Goal: Find specific page/section: Find specific page/section

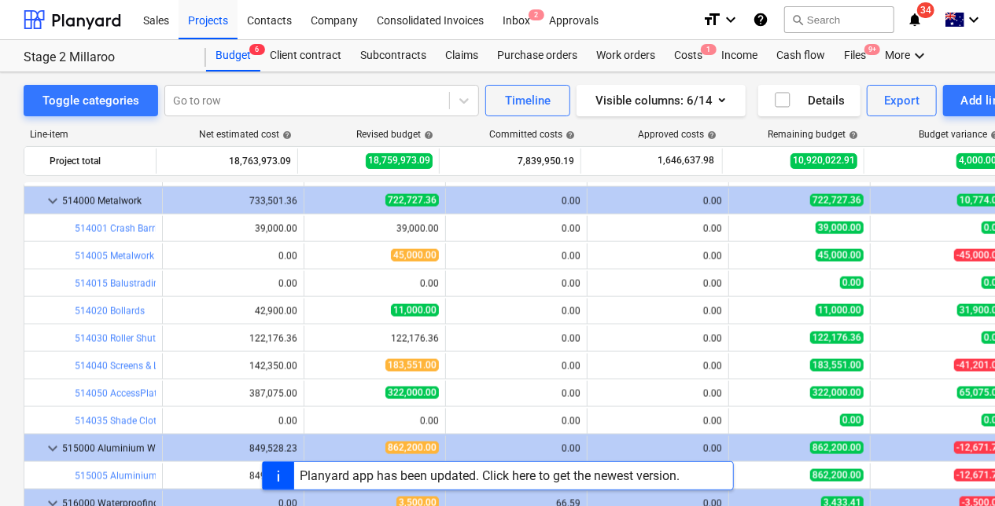
drag, startPoint x: 201, startPoint y: 20, endPoint x: 162, endPoint y: 86, distance: 76.9
click at [201, 21] on div "Projects" at bounding box center [207, 19] width 59 height 40
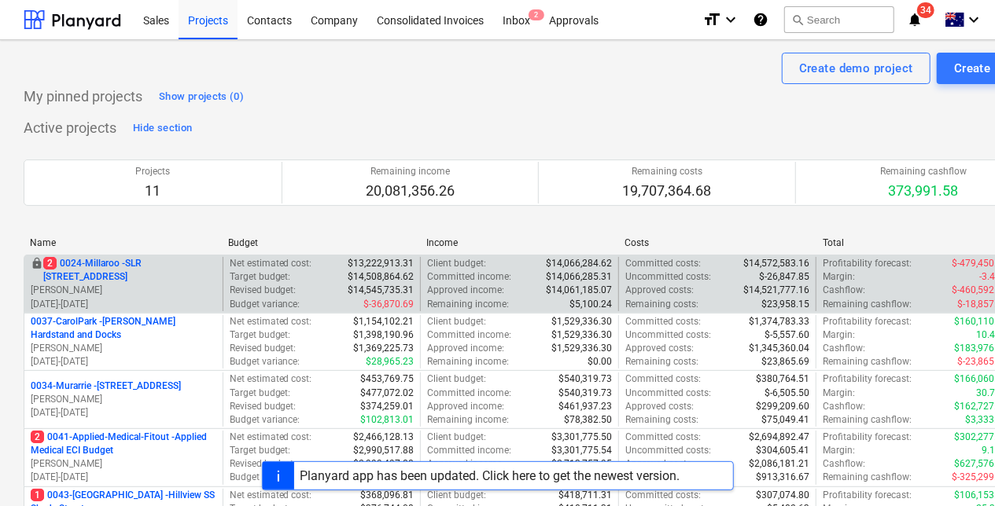
click at [97, 201] on p "2 0024-Millaroo - SLR [STREET_ADDRESS]" at bounding box center [129, 270] width 173 height 27
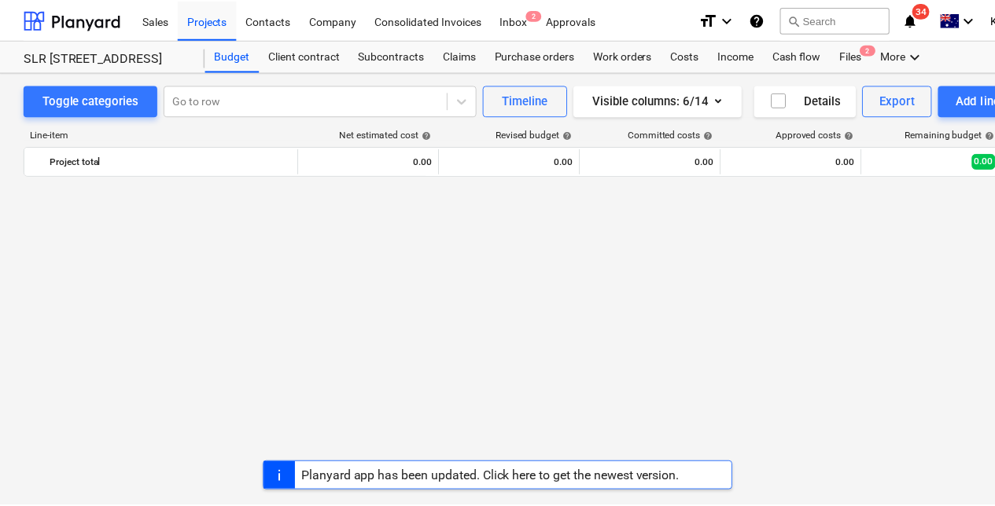
scroll to position [1321, 0]
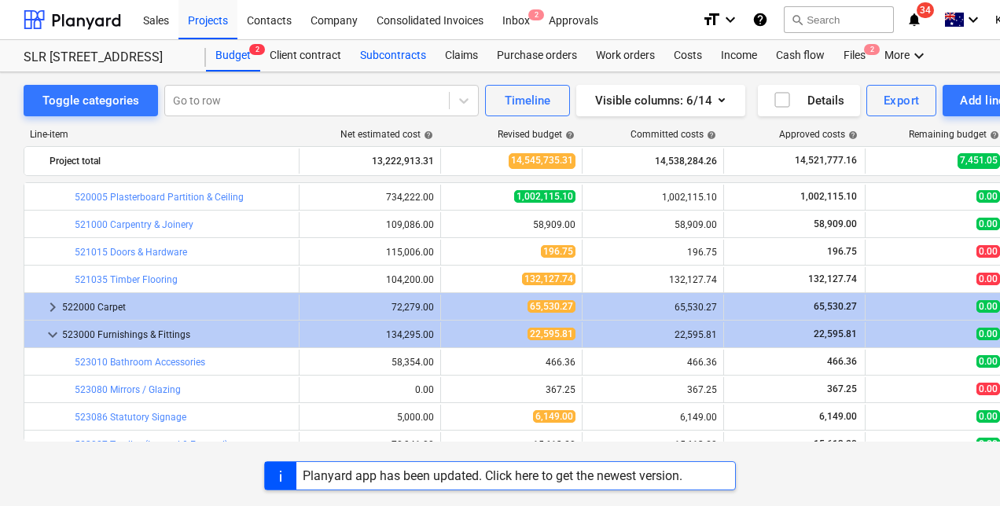
drag, startPoint x: 387, startPoint y: 51, endPoint x: 387, endPoint y: 66, distance: 14.9
click at [387, 52] on div "Subcontracts" at bounding box center [393, 55] width 85 height 31
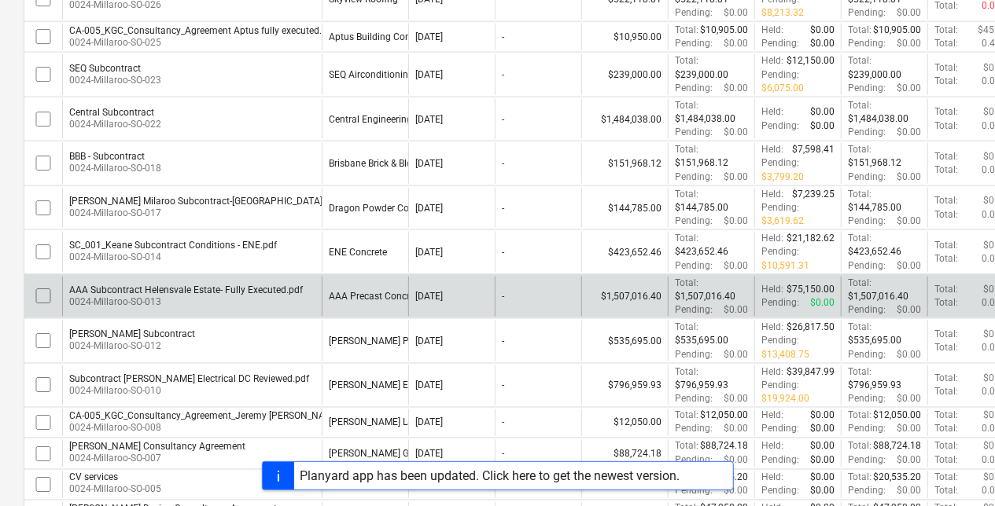
scroll to position [1255, 0]
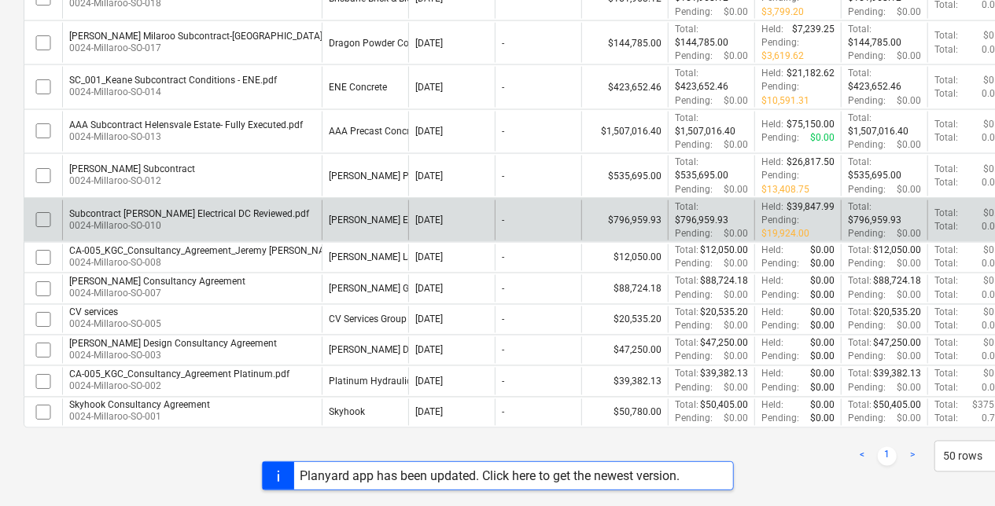
click at [169, 201] on p "0024-Millaroo-SO-010" at bounding box center [189, 225] width 240 height 13
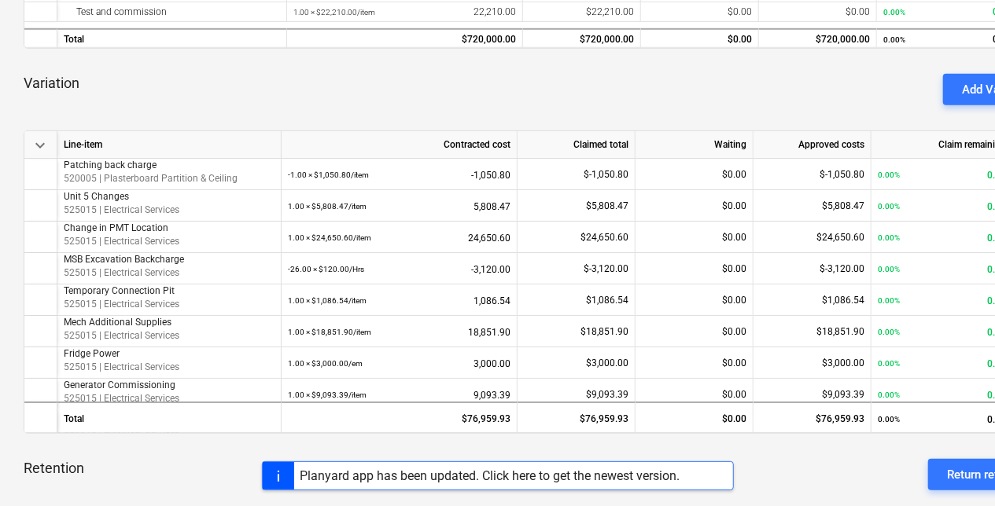
scroll to position [629, 0]
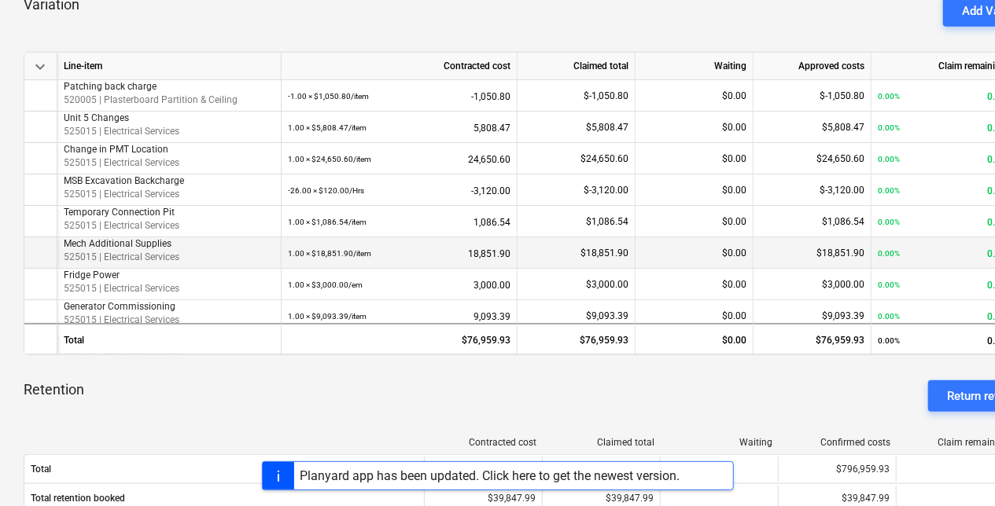
click at [132, 201] on p "525015 | Electrical Services" at bounding box center [169, 257] width 211 height 13
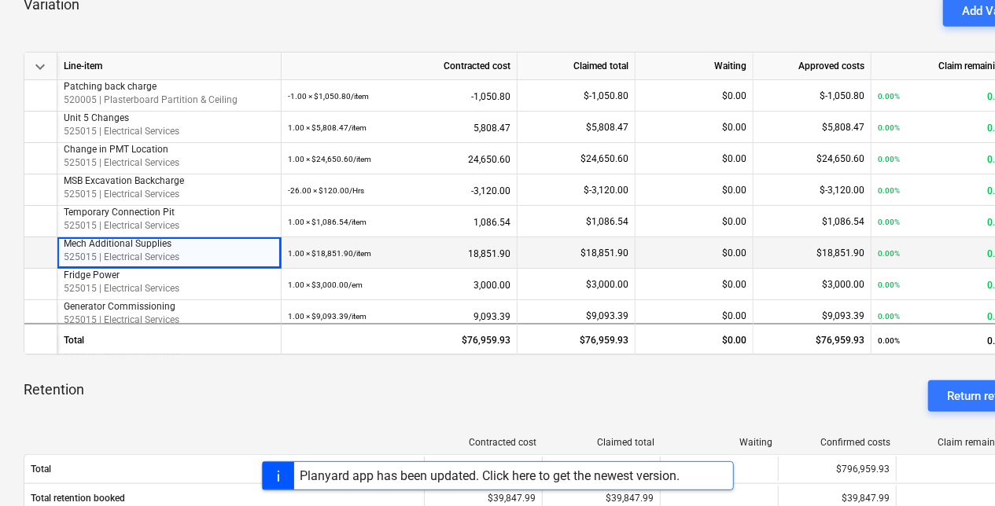
click at [357, 201] on div "1.00 × $18,851.90 / item" at bounding box center [329, 253] width 83 height 32
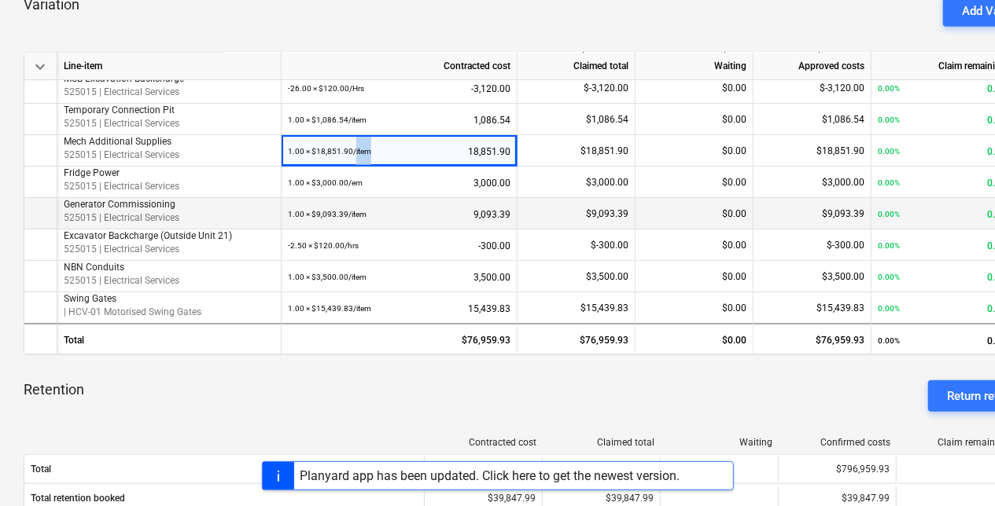
scroll to position [24, 0]
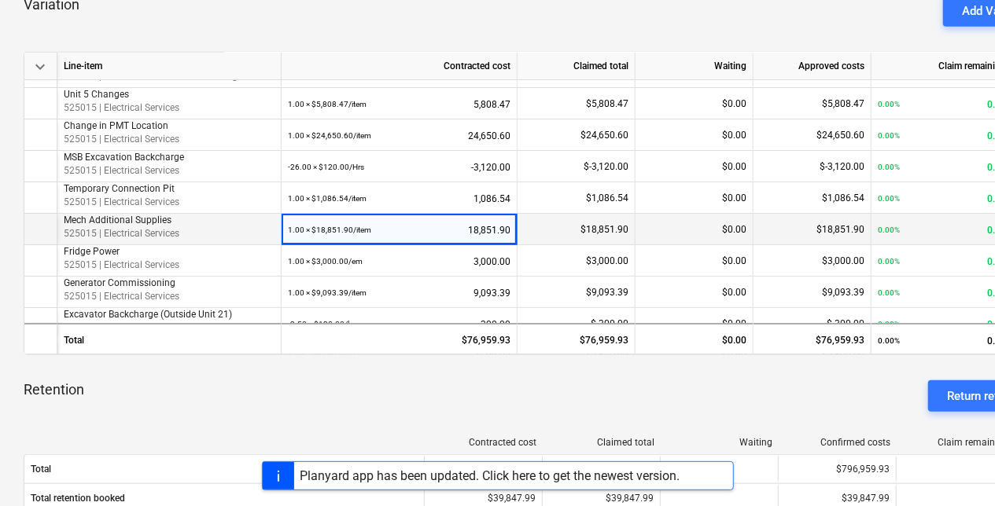
click at [201, 201] on p "525015 | Electrical Services" at bounding box center [169, 233] width 211 height 13
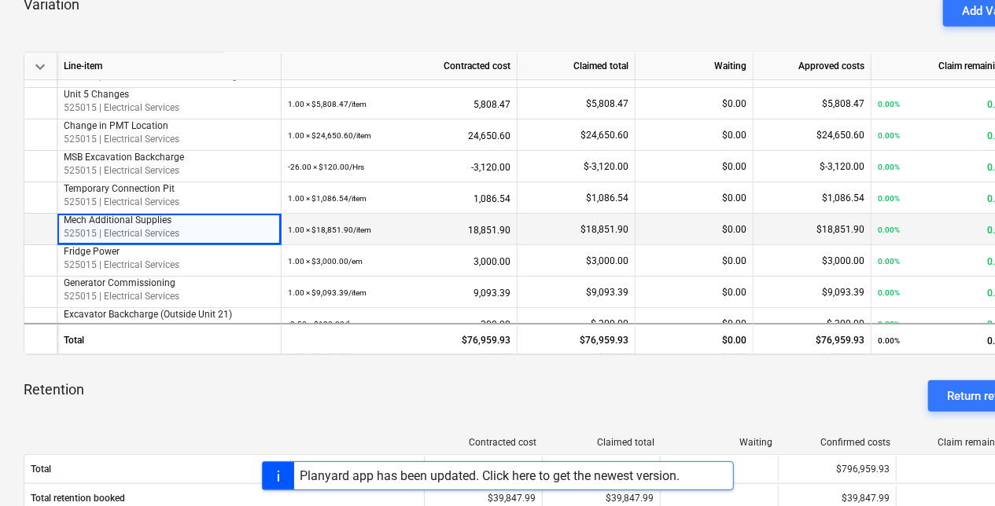
click at [150, 201] on p "525015 | Electrical Services" at bounding box center [169, 233] width 211 height 13
click at [149, 201] on p "525015 | Electrical Services" at bounding box center [169, 233] width 211 height 13
drag, startPoint x: 149, startPoint y: 231, endPoint x: 239, endPoint y: 226, distance: 89.8
click at [239, 201] on p "525015 | Electrical Services" at bounding box center [169, 233] width 211 height 13
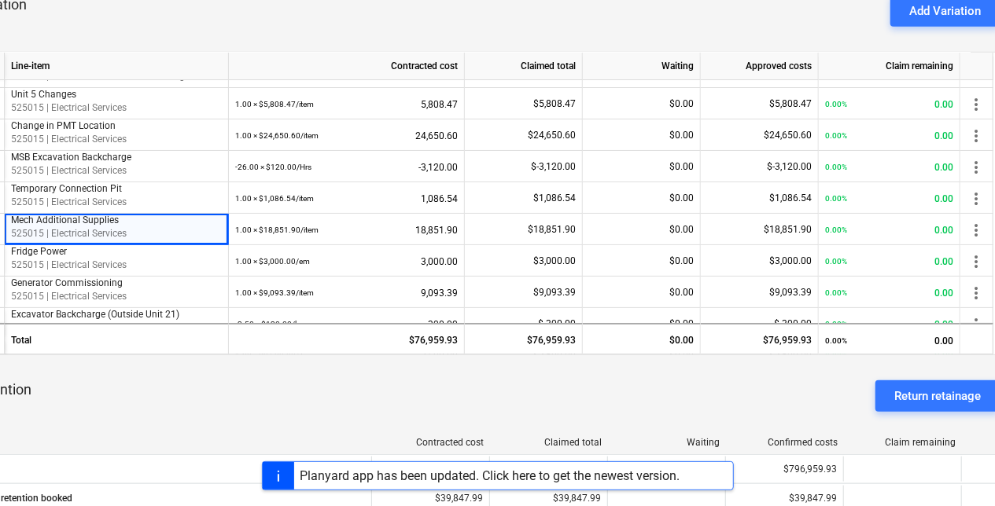
scroll to position [629, 80]
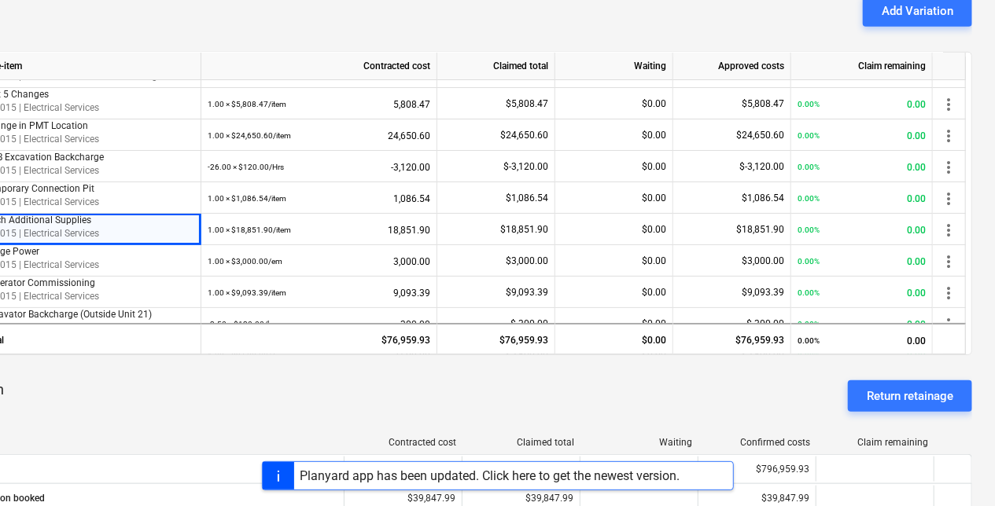
drag, startPoint x: 215, startPoint y: 437, endPoint x: 308, endPoint y: 426, distance: 93.4
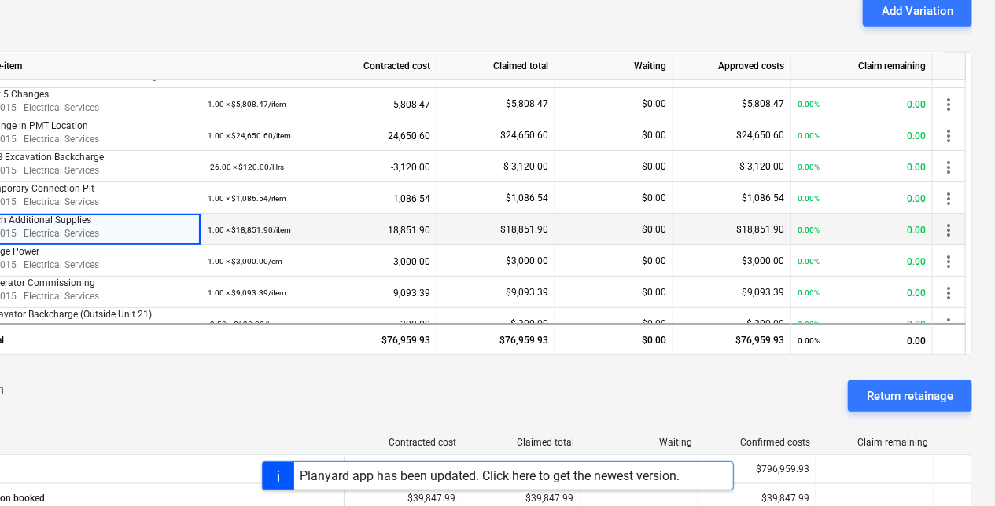
click at [394, 201] on span "more_vert" at bounding box center [948, 230] width 19 height 19
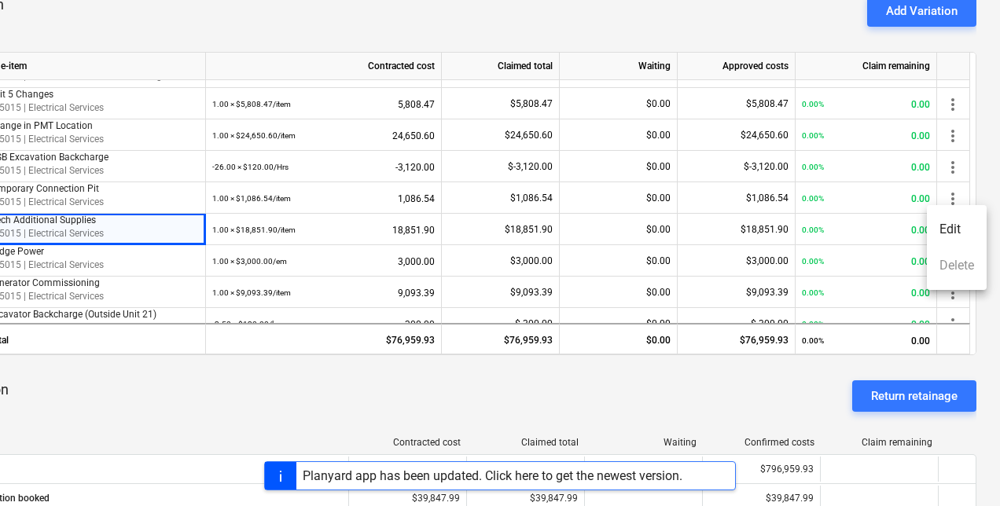
click at [394, 201] on div at bounding box center [500, 253] width 1000 height 506
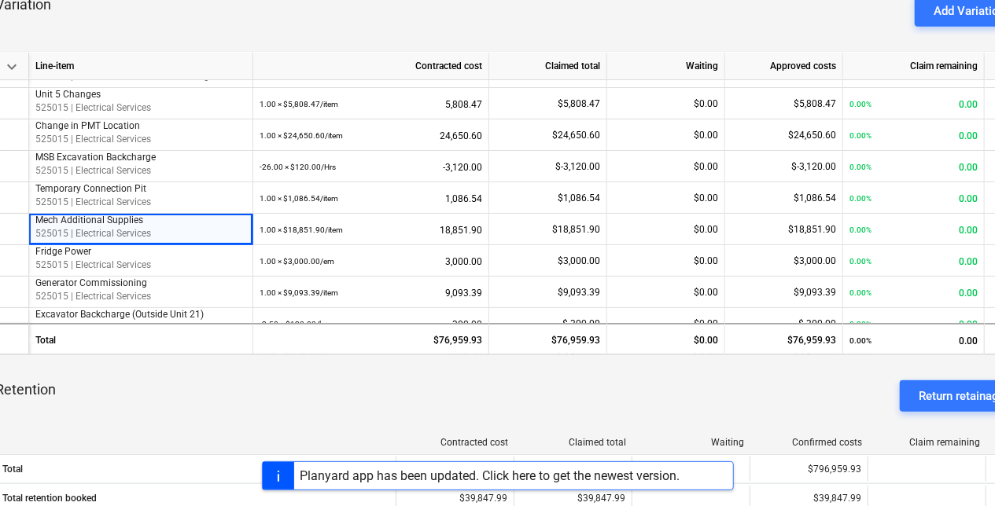
scroll to position [629, 0]
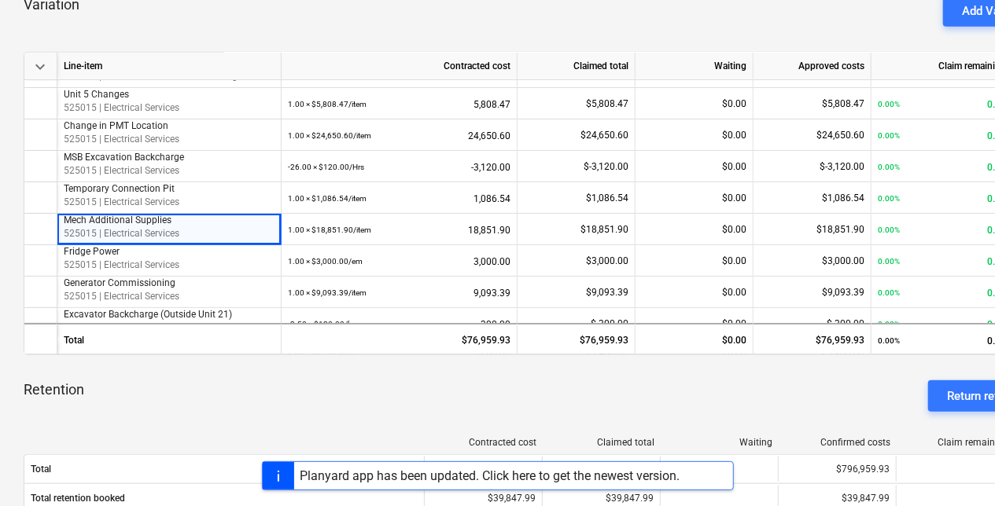
drag, startPoint x: 326, startPoint y: 395, endPoint x: 268, endPoint y: 396, distance: 58.2
